Goal: Task Accomplishment & Management: Manage account settings

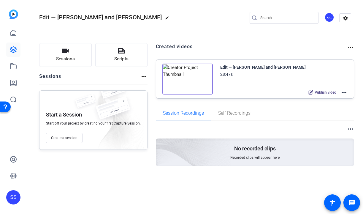
click at [12, 190] on div "SS" at bounding box center [13, 197] width 14 height 14
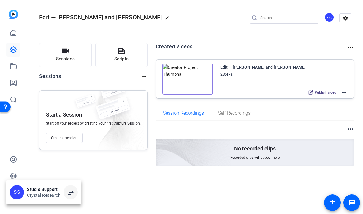
click at [74, 193] on mat-icon "logout" at bounding box center [70, 192] width 7 height 7
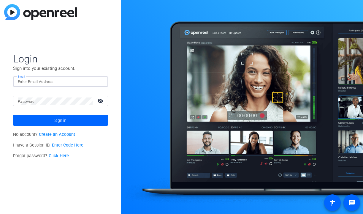
click at [65, 83] on input "Email" at bounding box center [61, 81] width 86 height 7
click at [97, 84] on img at bounding box center [98, 81] width 4 height 7
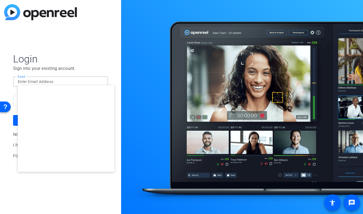
type input "studiosupport+1@openreel.com"
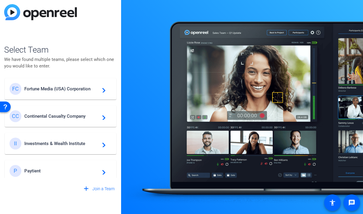
scroll to position [195, 0]
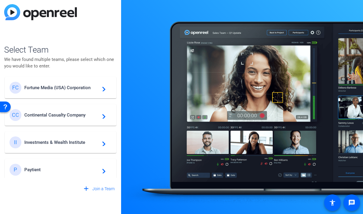
click at [80, 141] on span "Investments & Wealth Institute" at bounding box center [61, 142] width 74 height 5
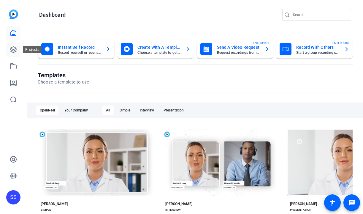
click at [10, 44] on link at bounding box center [13, 49] width 14 height 14
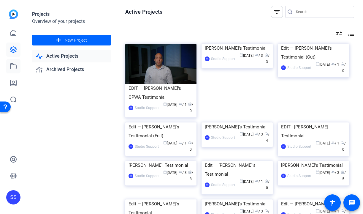
click at [12, 67] on icon at bounding box center [13, 66] width 7 height 7
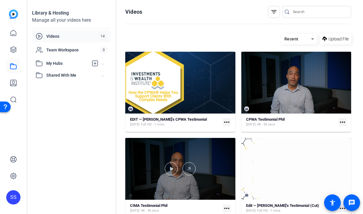
scroll to position [7, 0]
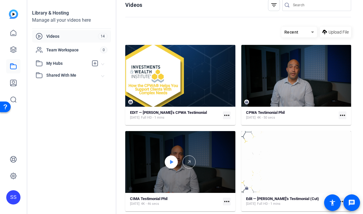
click at [171, 163] on icon at bounding box center [171, 162] width 3 height 4
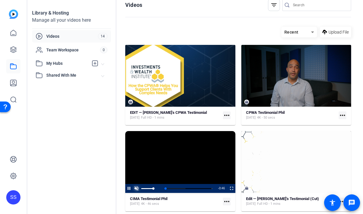
click at [136, 188] on span "Video Player" at bounding box center [136, 188] width 7 height 0
drag, startPoint x: 150, startPoint y: 187, endPoint x: 112, endPoint y: 187, distance: 38.3
click at [112, 187] on div "Library & Hosting Manage all your videos here Videos 14 Team Workspace 0 My Hub…" at bounding box center [193, 107] width 333 height 214
click at [125, 187] on span "Video Player" at bounding box center [125, 188] width 0 height 9
